Goal: Book appointment/travel/reservation

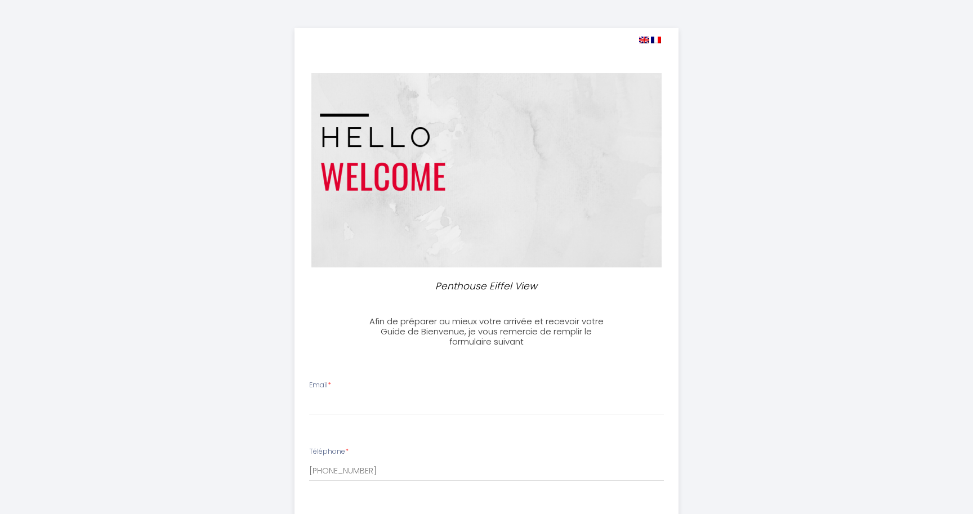
select select
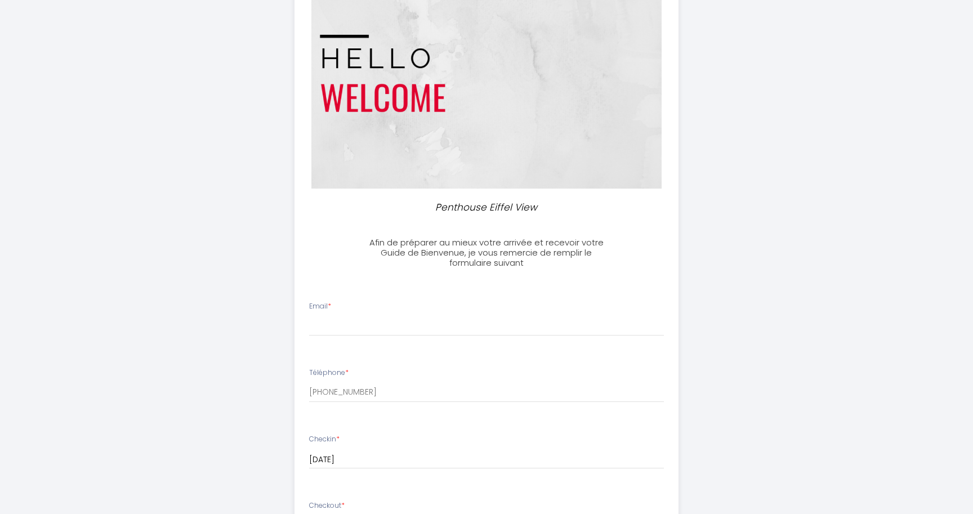
scroll to position [87, 0]
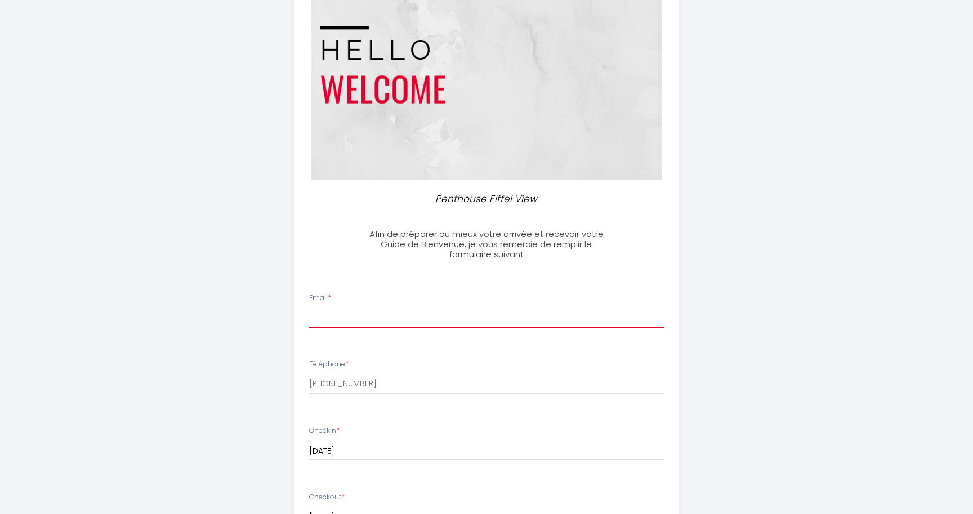
click at [394, 312] on input "Email *" at bounding box center [486, 317] width 355 height 20
type input "[EMAIL_ADDRESS][DOMAIN_NAME]"
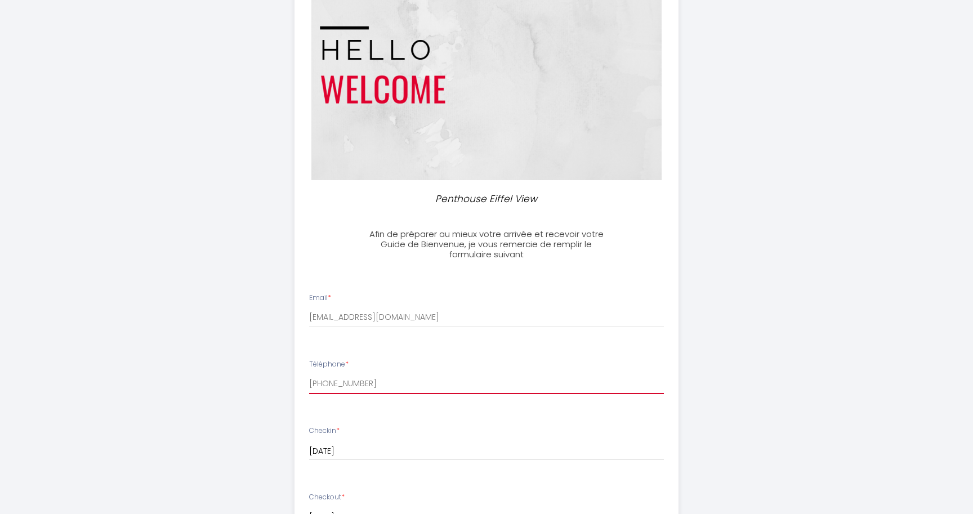
click at [380, 386] on input "[PHONE_NUMBER]" at bounding box center [486, 384] width 355 height 20
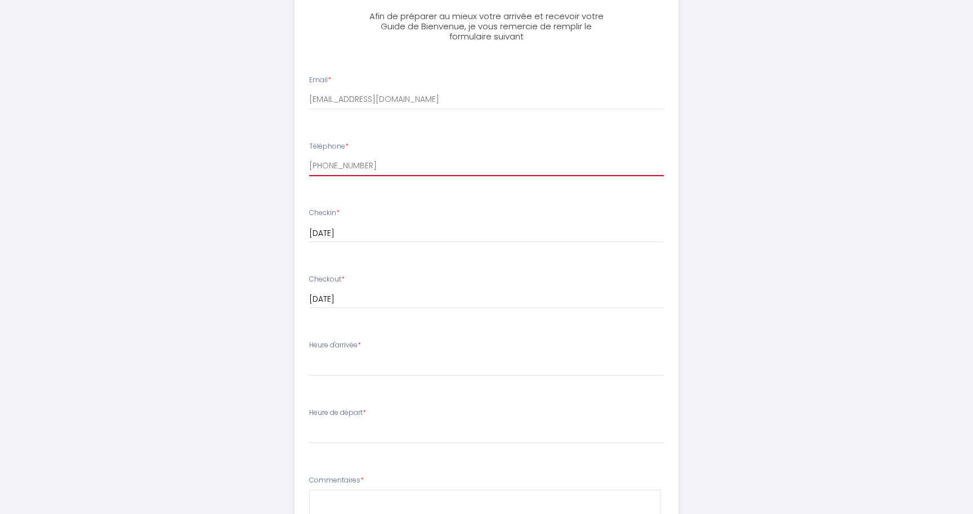
scroll to position [308, 0]
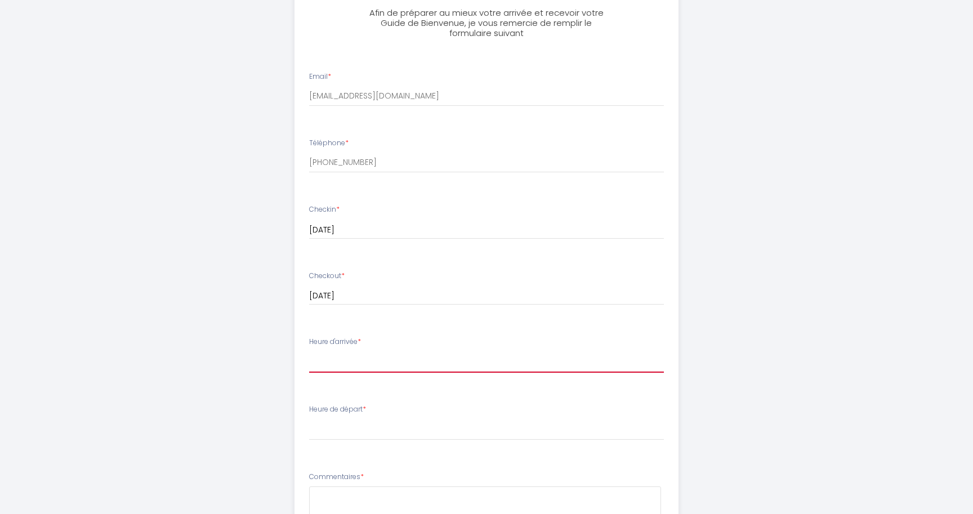
click at [380, 362] on select "16:00 16:30 17:00 17:30 18:00 18:30 19:00 19:30 20:00 20:30 21:00" at bounding box center [486, 361] width 355 height 21
select select "16:00"
click at [309, 351] on select "16:00 16:30 17:00 17:30 18:00 18:30 19:00 19:30 20:00 20:30 21:00" at bounding box center [486, 361] width 355 height 21
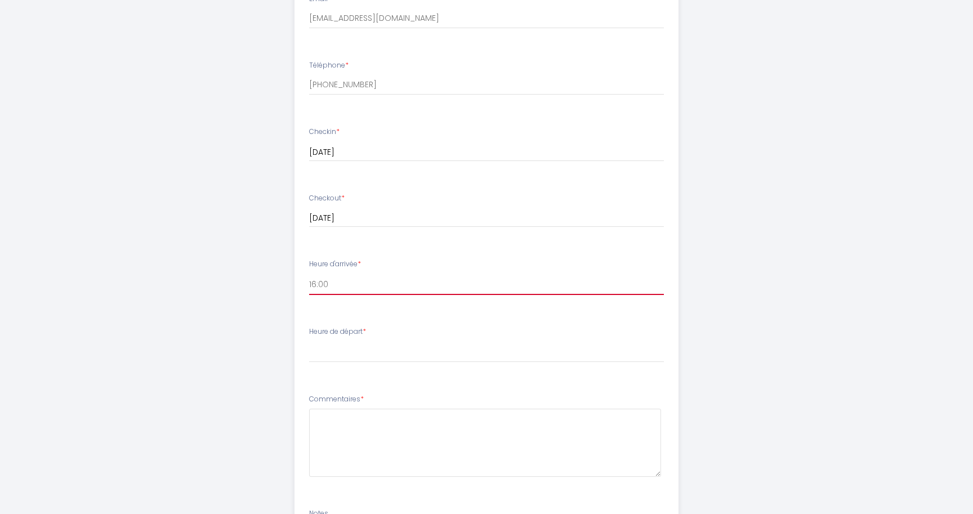
scroll to position [387, 0]
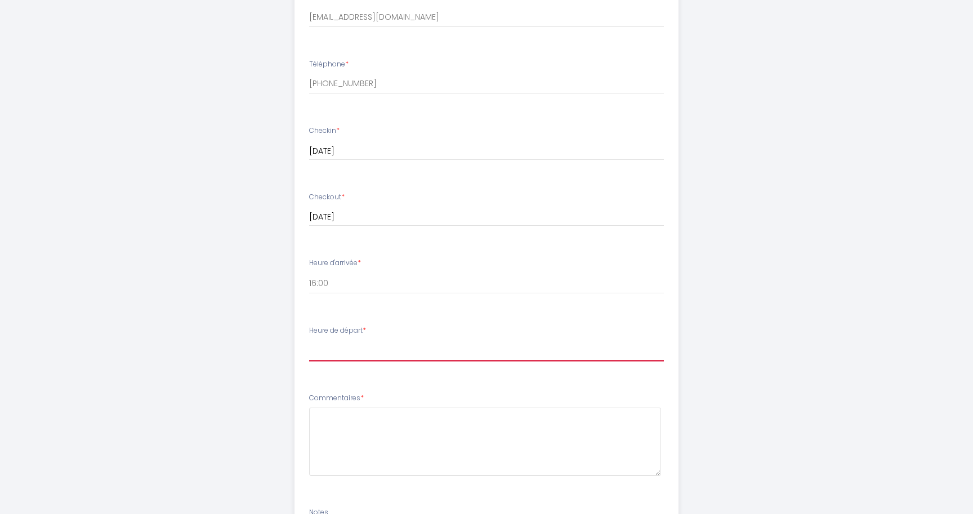
click at [386, 342] on select "00:00 00:30 01:00 01:30 02:00 02:30 03:00 03:30 04:00 04:30 05:00 05:30 06:00 0…" at bounding box center [486, 350] width 355 height 21
select select "11:00"
click at [309, 340] on select "00:00 00:30 01:00 01:30 02:00 02:30 03:00 03:30 04:00 04:30 05:00 05:30 06:00 0…" at bounding box center [486, 350] width 355 height 21
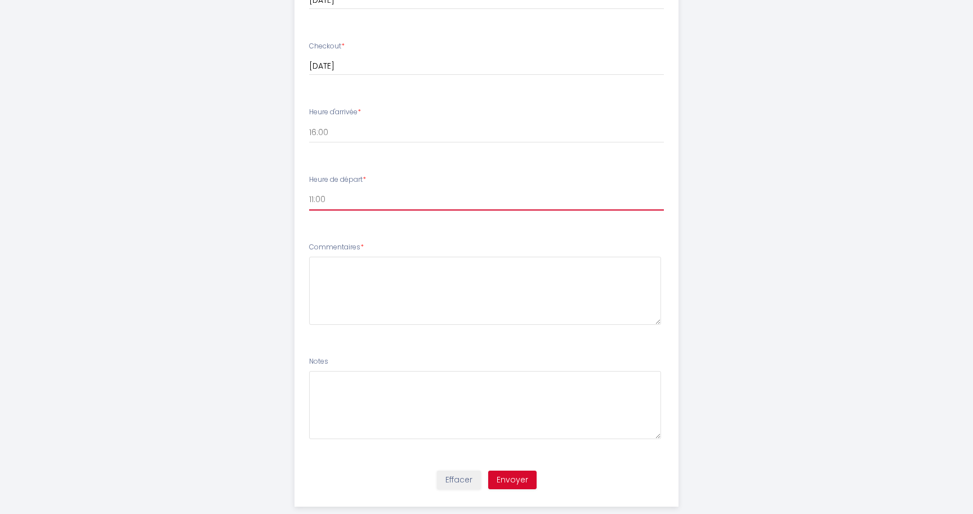
scroll to position [559, 0]
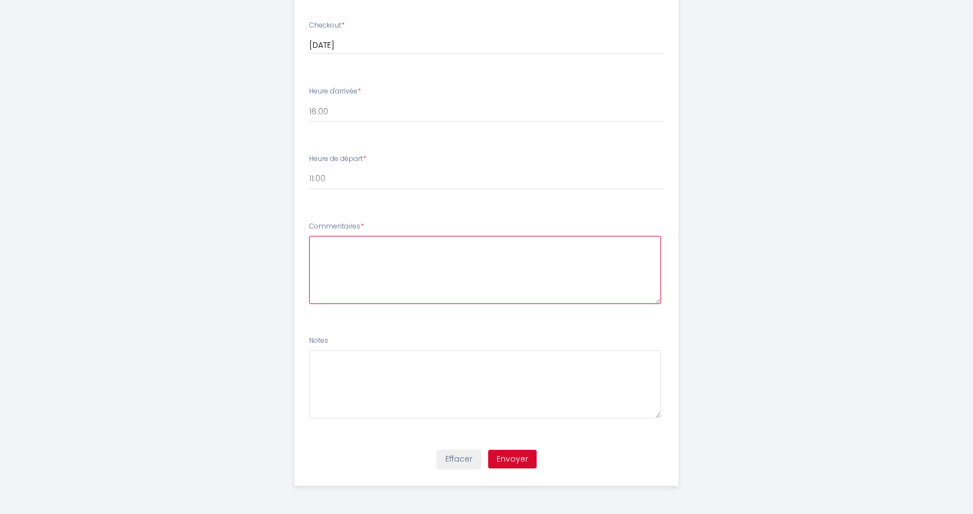
click at [364, 252] on textarea at bounding box center [485, 270] width 352 height 68
click at [364, 250] on textarea at bounding box center [485, 270] width 352 height 68
type textarea "Nous sommes une famille de 4 personnes: Les deux 'enfants' ont 21 et 16 ans. No…"
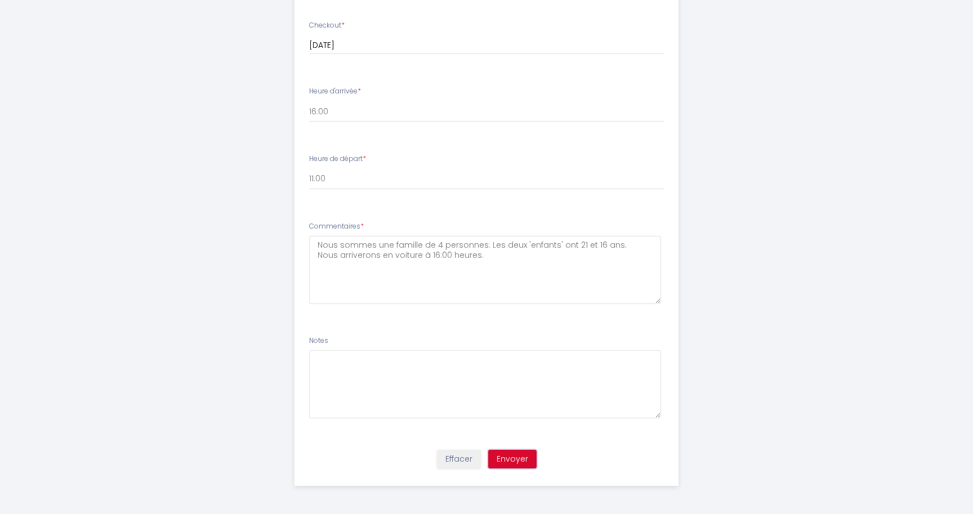
click at [524, 453] on button "Envoyer" at bounding box center [512, 459] width 48 height 19
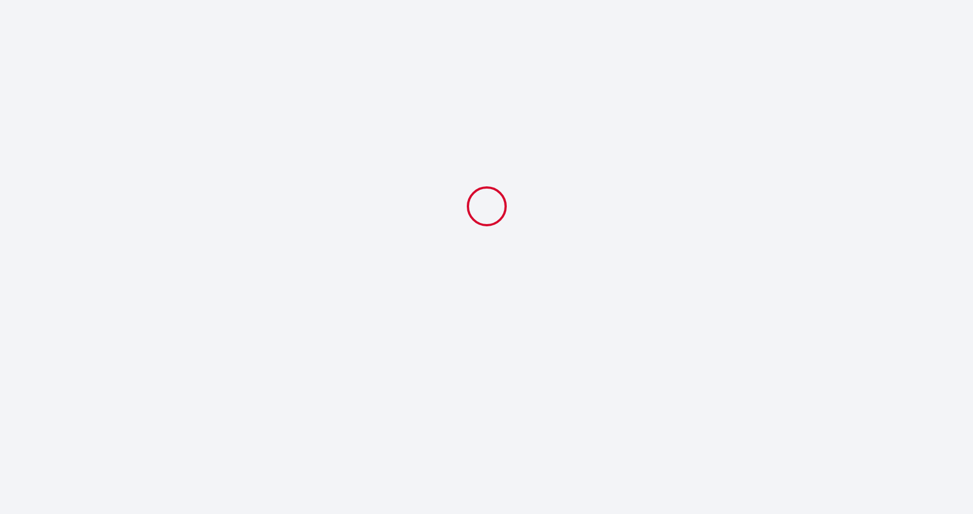
select select "11:00"
